Goal: Transaction & Acquisition: Subscribe to service/newsletter

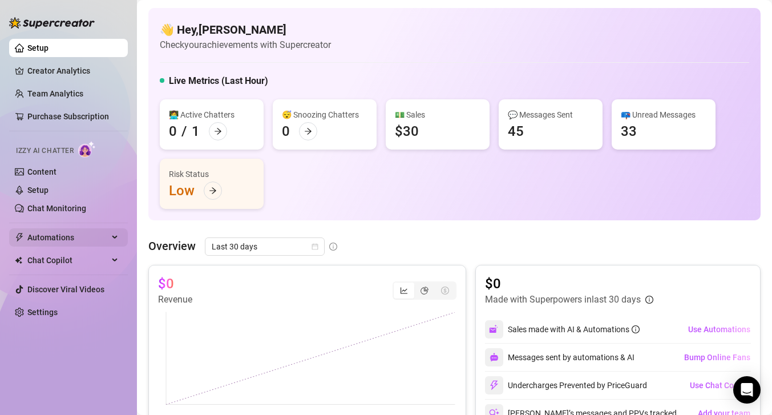
click at [102, 234] on span "Automations" at bounding box center [67, 237] width 81 height 18
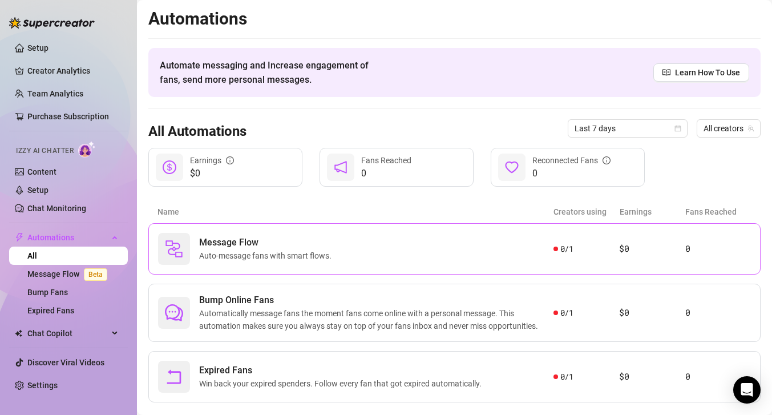
scroll to position [22, 0]
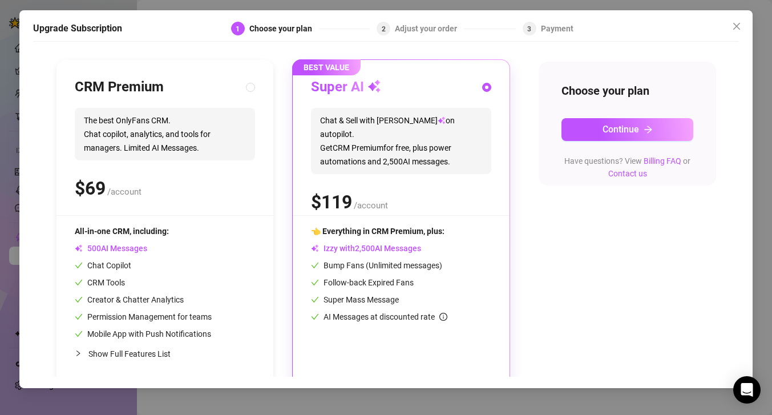
scroll to position [116, 0]
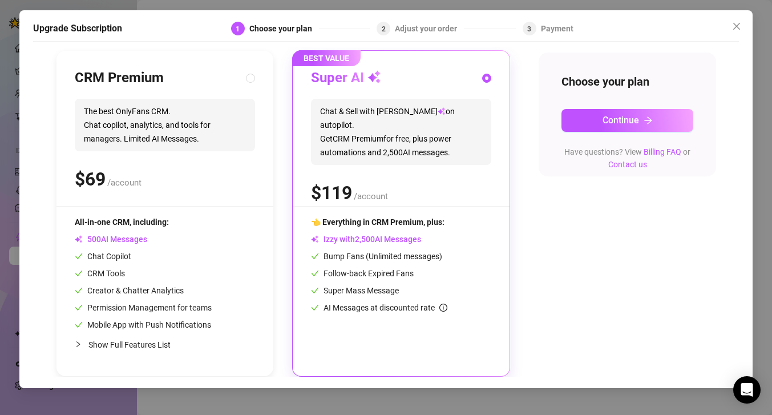
click at [445, 307] on icon "info-circle" at bounding box center [443, 307] width 8 height 8
click at [145, 344] on span "Show Full Features List" at bounding box center [129, 344] width 82 height 9
radio input "true"
radio input "false"
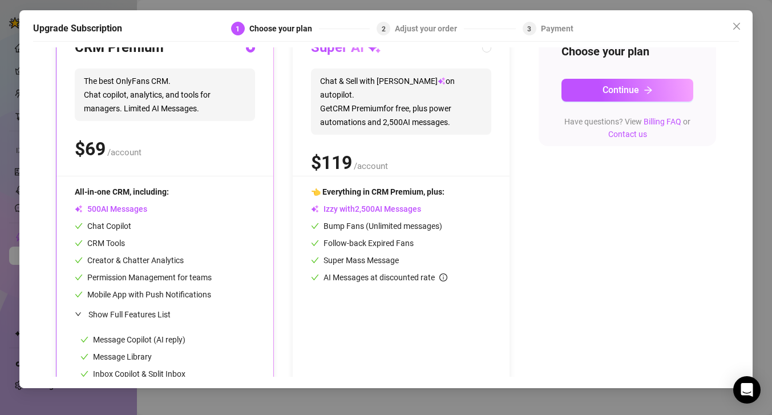
scroll to position [0, 0]
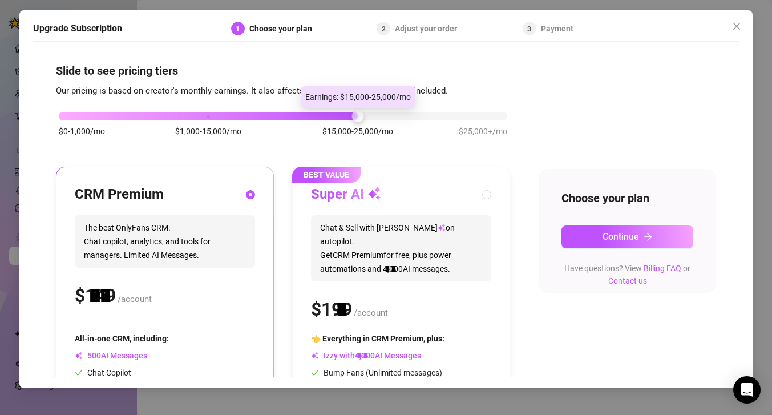
drag, startPoint x: 207, startPoint y: 113, endPoint x: 355, endPoint y: 116, distance: 147.7
click at [355, 116] on div at bounding box center [357, 116] width 12 height 12
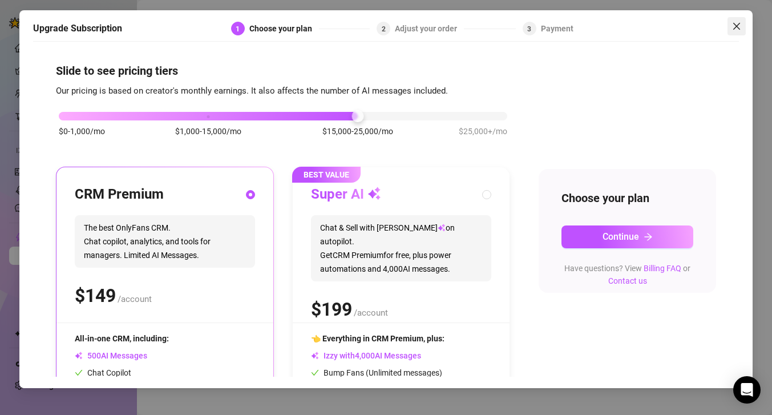
click at [731, 31] on button "Close" at bounding box center [736, 26] width 18 height 18
